Goal: Find contact information

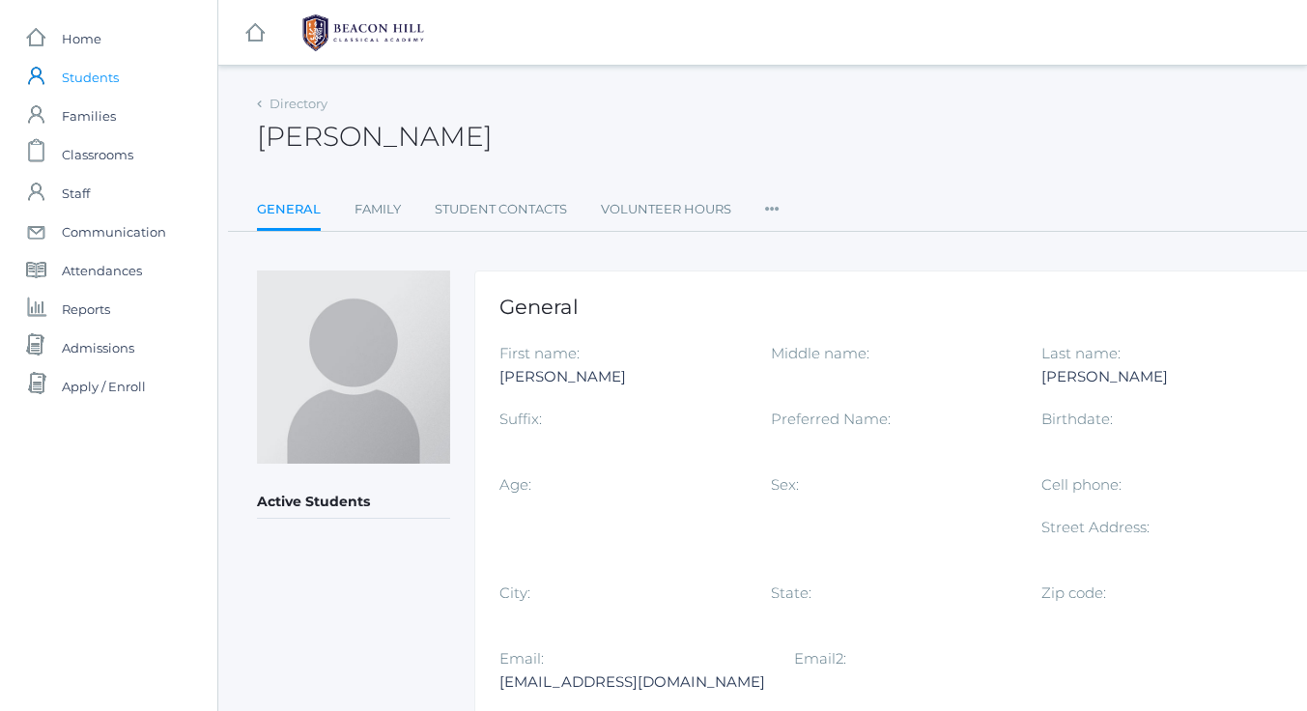
click at [92, 74] on span "Students" at bounding box center [90, 77] width 57 height 39
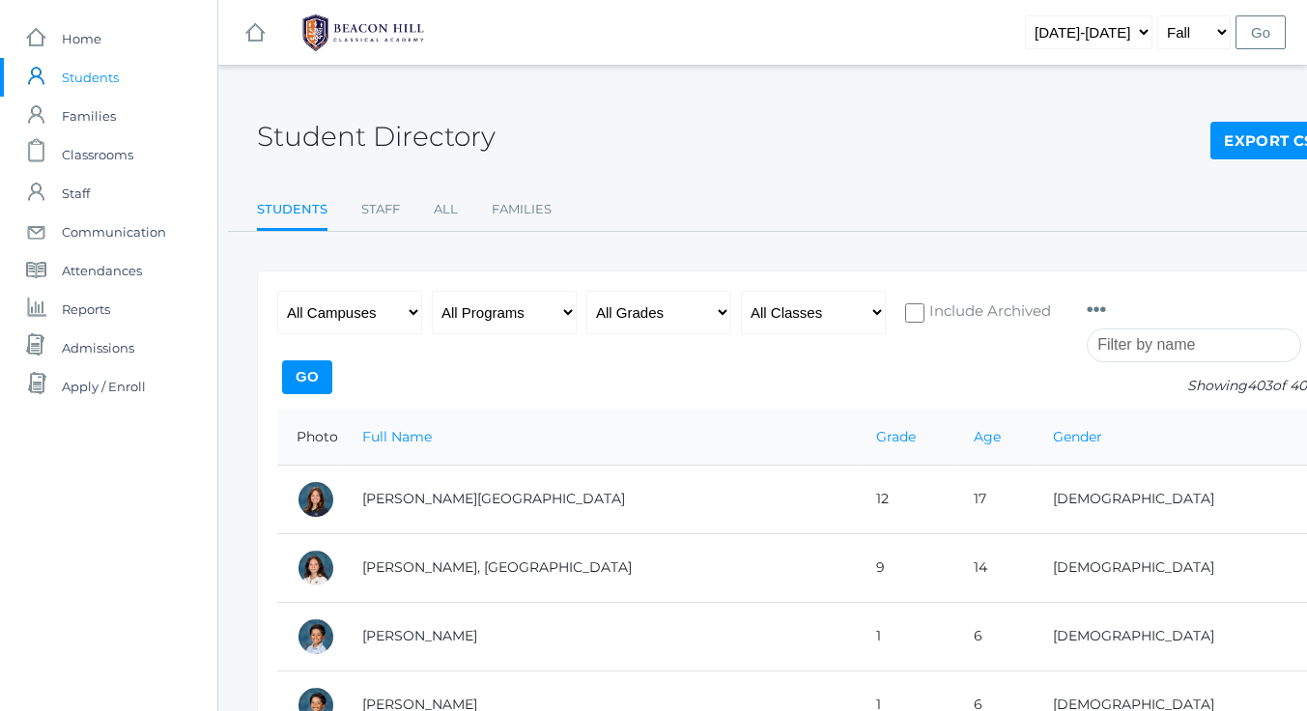
click at [1148, 344] on input "search" at bounding box center [1194, 345] width 214 height 34
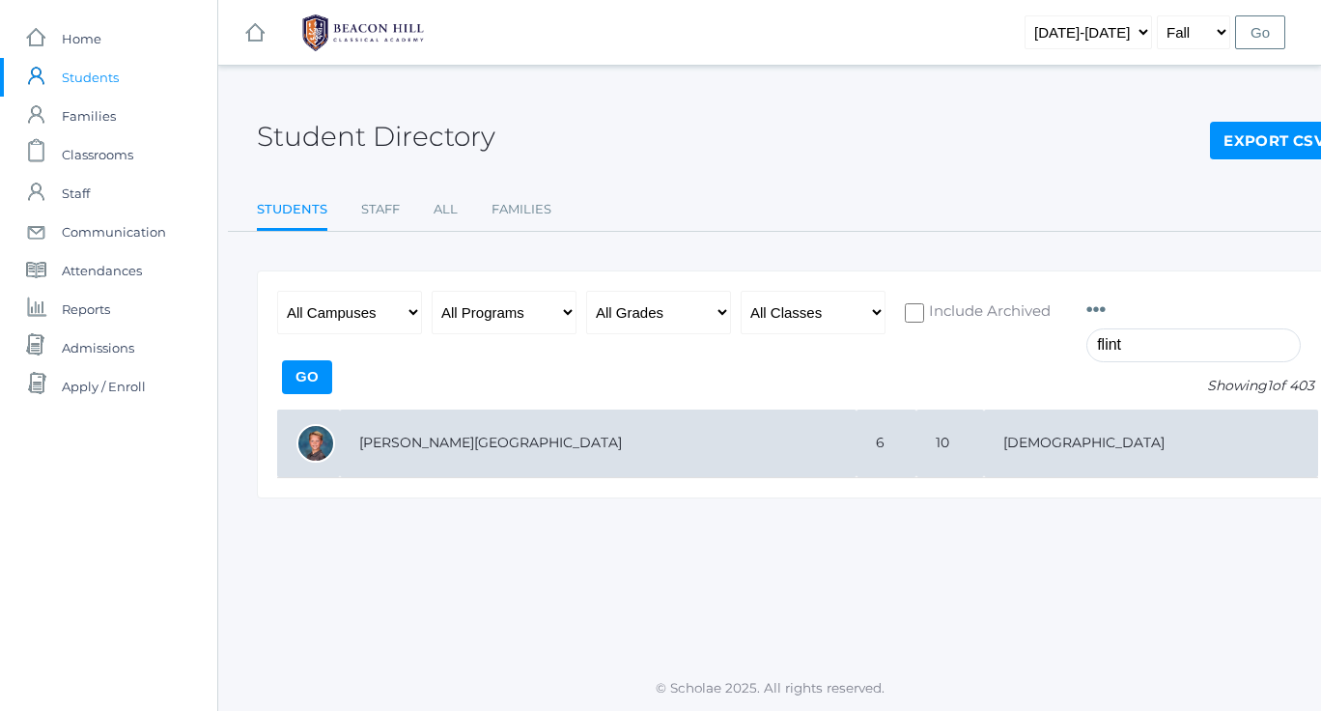
type input "flint"
click at [379, 445] on td "[PERSON_NAME][GEOGRAPHIC_DATA]" at bounding box center [598, 444] width 517 height 69
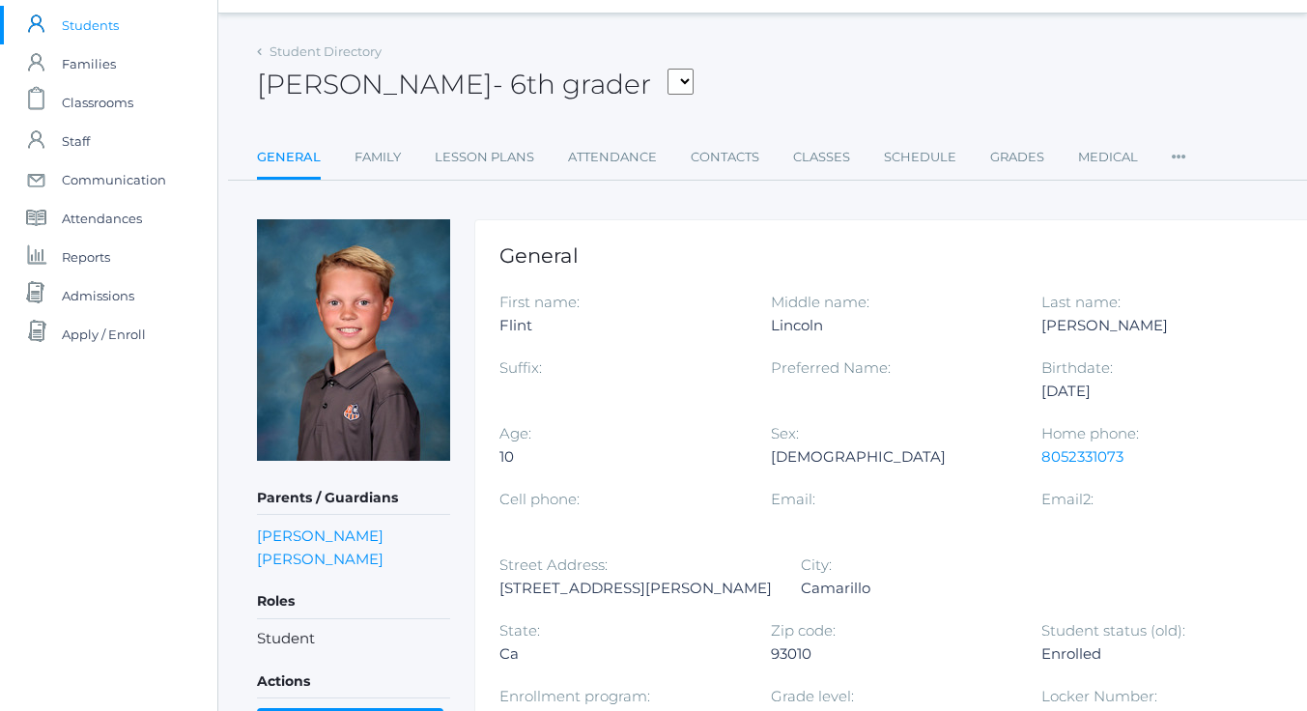
scroll to position [54, 0]
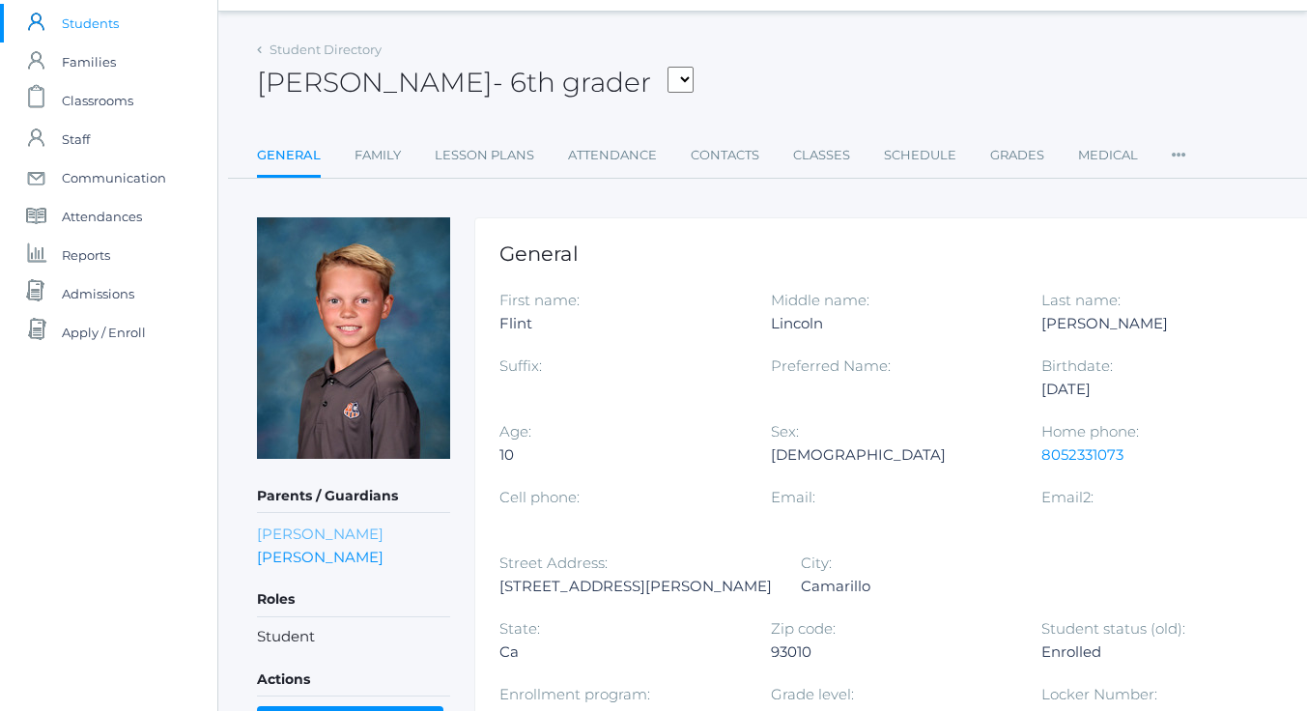
click at [291, 529] on link "Katie Lee" at bounding box center [320, 533] width 127 height 18
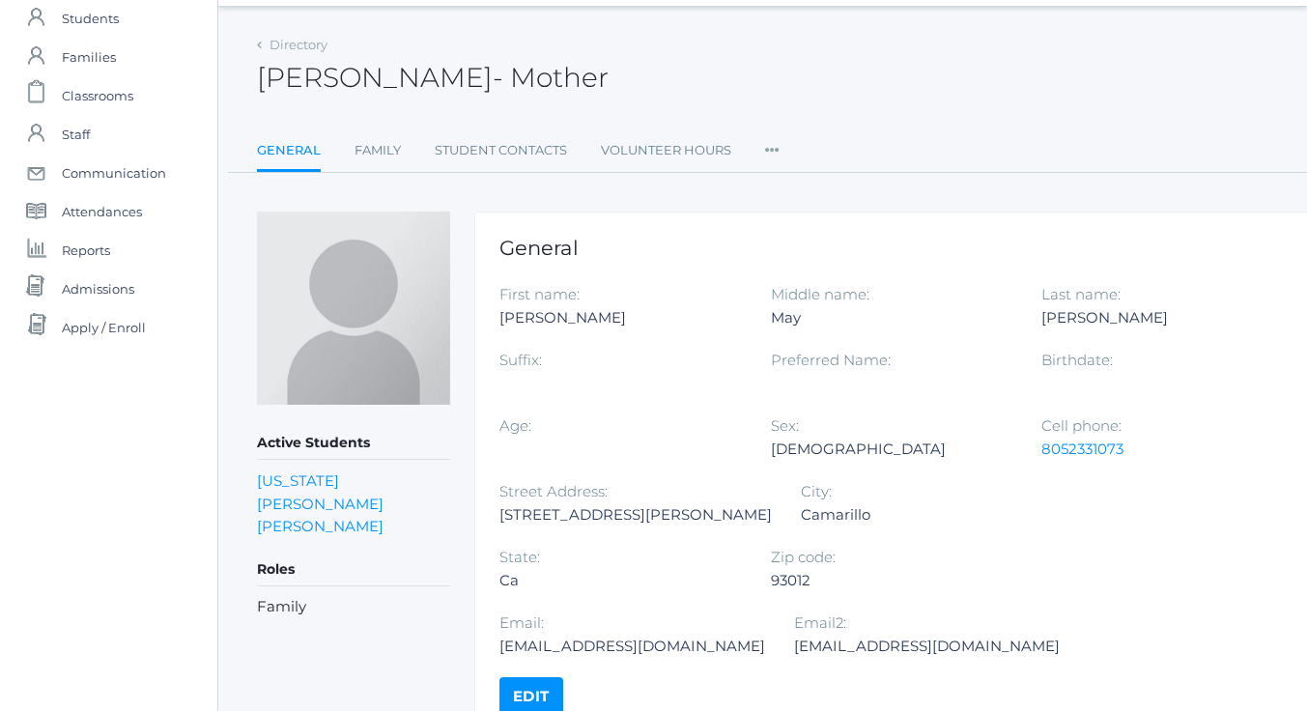
scroll to position [61, 0]
drag, startPoint x: 772, startPoint y: 579, endPoint x: 965, endPoint y: 580, distance: 193.2
click at [765, 633] on div "katemaylee@gmail.com" at bounding box center [632, 644] width 266 height 23
copy div "katemaylee@gmail.com"
